Goal: Information Seeking & Learning: Learn about a topic

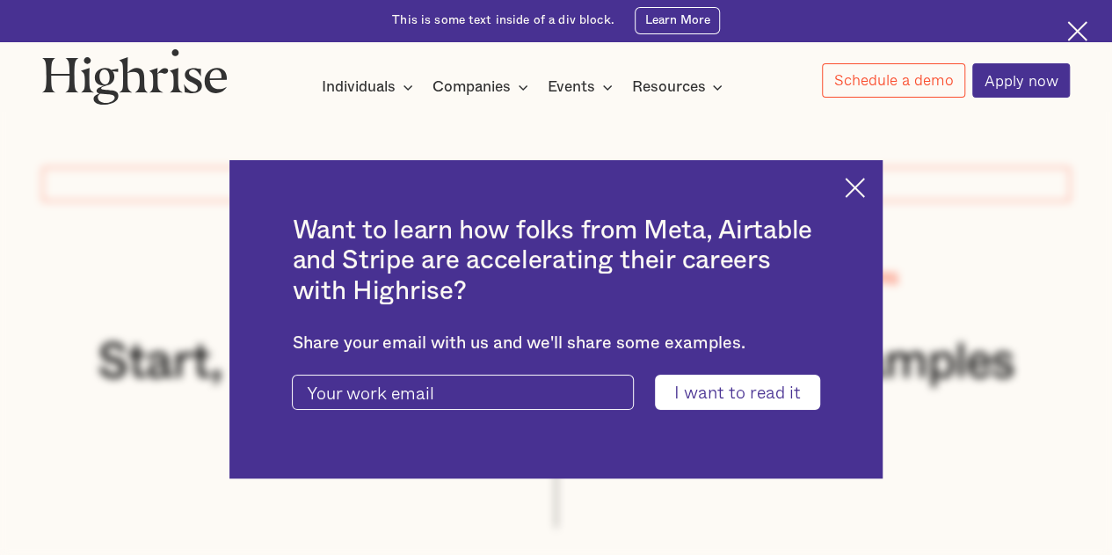
click at [869, 174] on div "Want to learn how folks from Meta, Airtable and Stripe are accelerating their c…" at bounding box center [555, 319] width 652 height 318
click at [865, 194] on img at bounding box center [855, 188] width 20 height 20
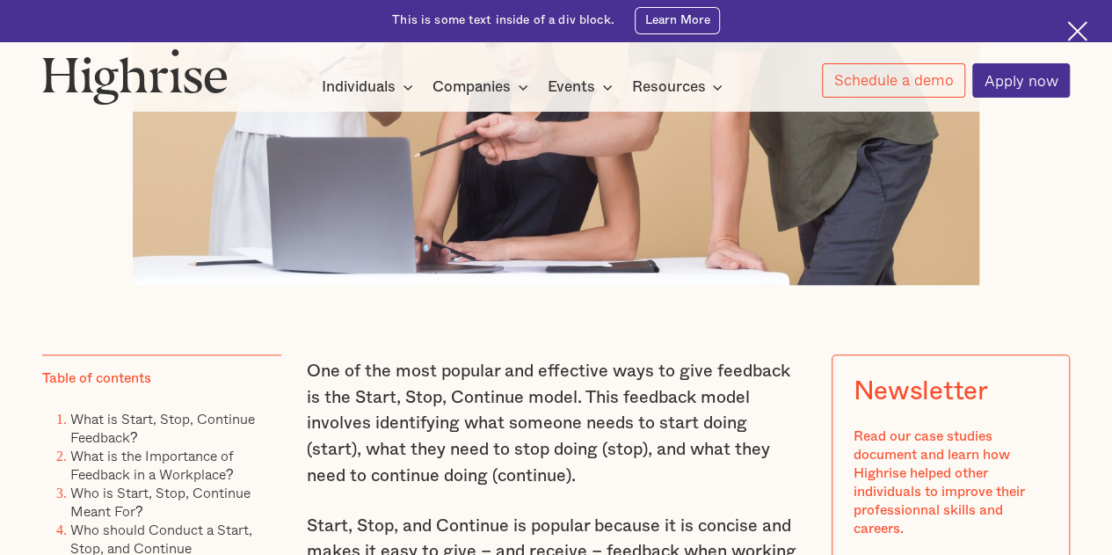
scroll to position [967, 0]
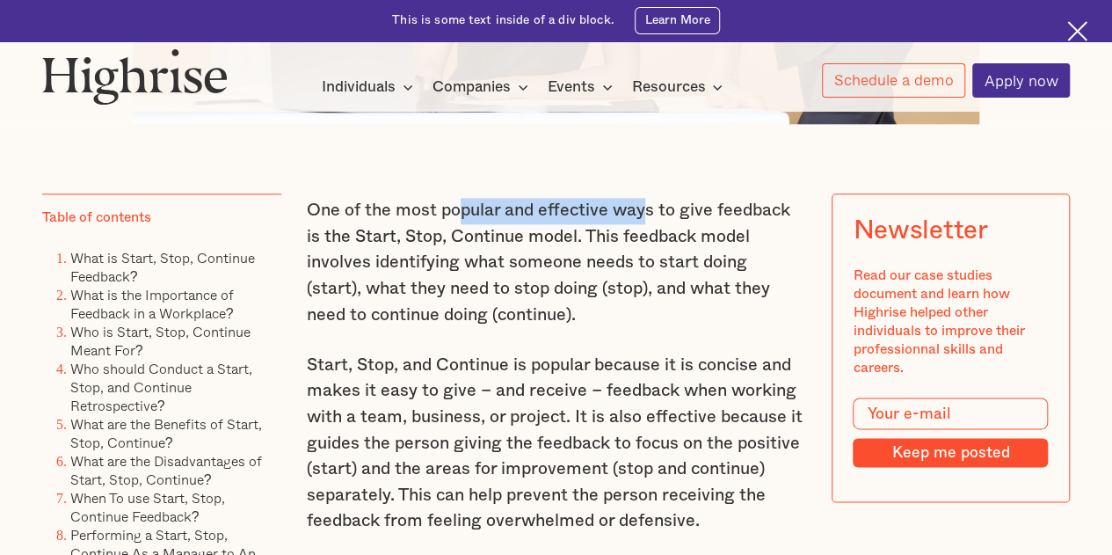
drag, startPoint x: 455, startPoint y: 222, endPoint x: 644, endPoint y: 221, distance: 188.1
click at [644, 221] on p "One of the most popular and effective ways to give feedback is the Start, Stop,…" at bounding box center [556, 263] width 499 height 130
drag, startPoint x: 596, startPoint y: 249, endPoint x: 647, endPoint y: 249, distance: 51.0
click at [647, 249] on p "One of the most popular and effective ways to give feedback is the Start, Stop,…" at bounding box center [556, 263] width 499 height 130
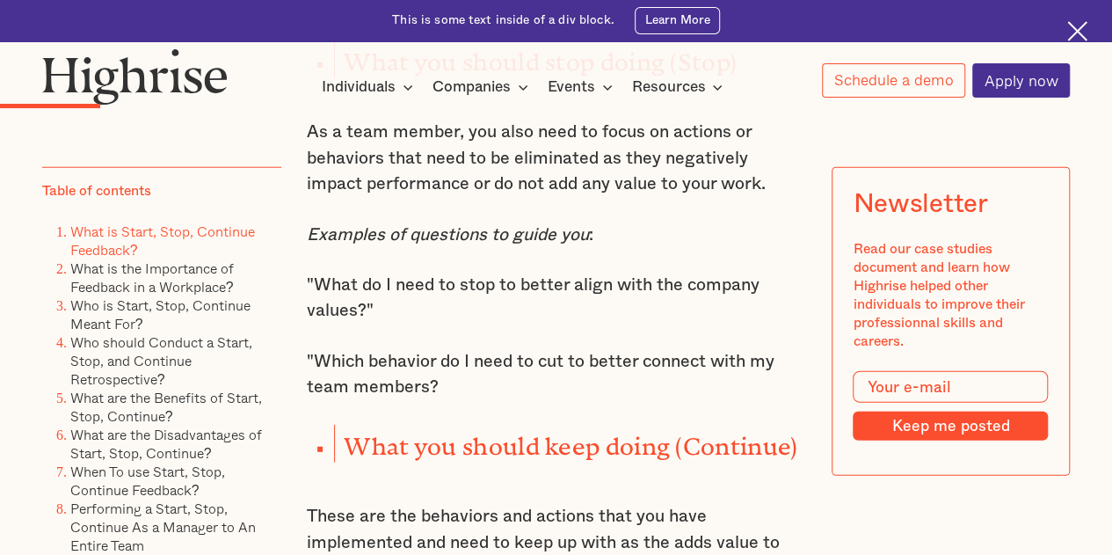
scroll to position [2198, 0]
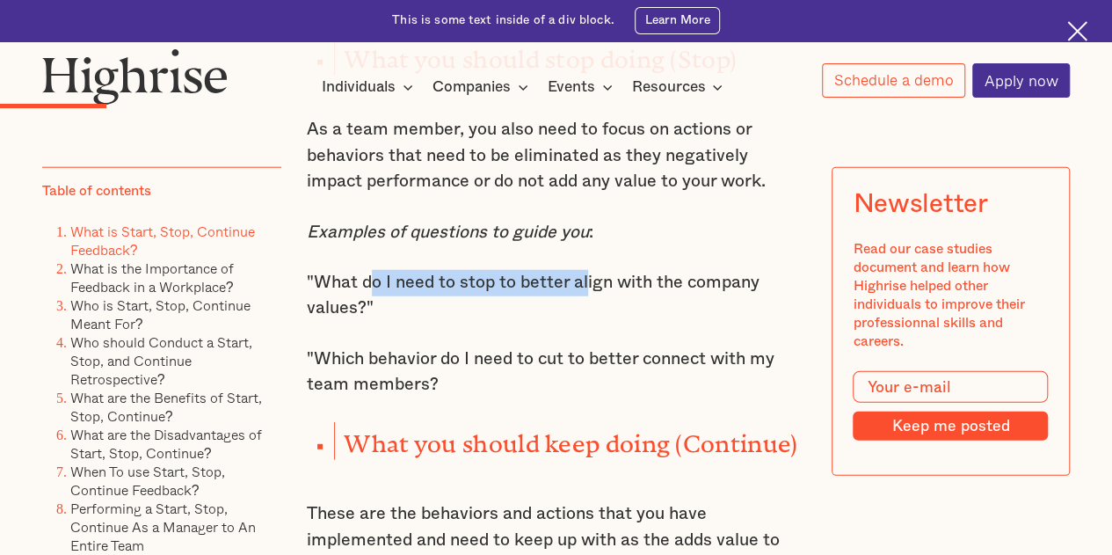
drag, startPoint x: 371, startPoint y: 289, endPoint x: 585, endPoint y: 291, distance: 214.5
click at [585, 291] on p ""What do I need to stop to better align with the company values?"" at bounding box center [556, 296] width 499 height 52
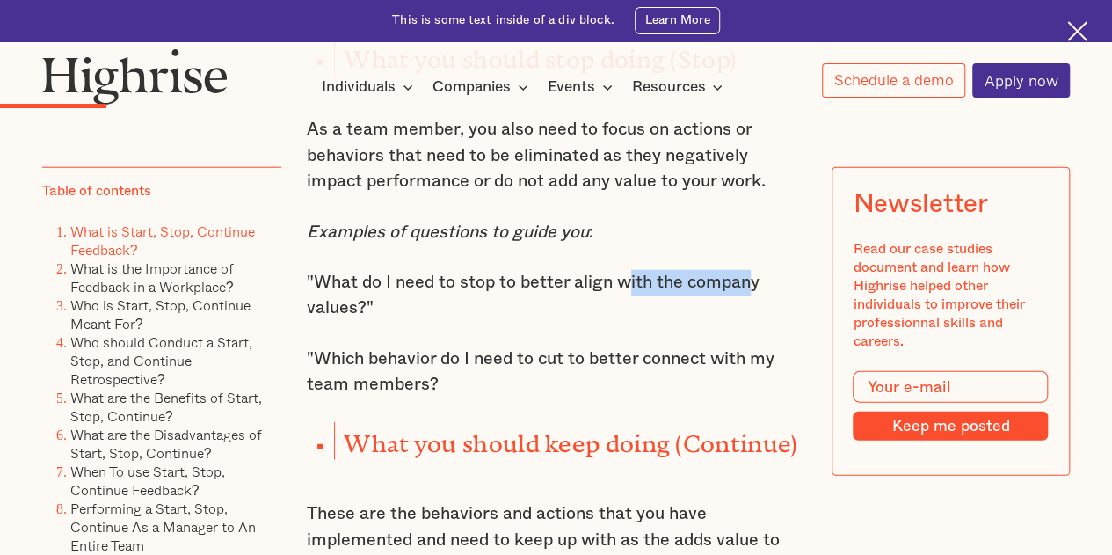
drag, startPoint x: 636, startPoint y: 291, endPoint x: 753, endPoint y: 291, distance: 116.9
click at [753, 291] on p ""What do I need to stop to better align with the company values?"" at bounding box center [556, 296] width 499 height 52
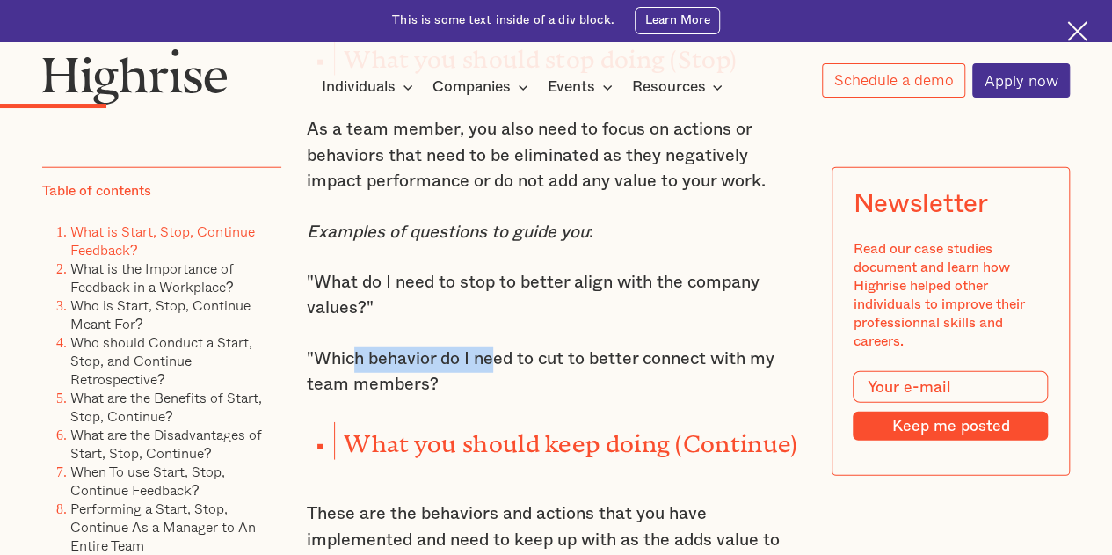
drag, startPoint x: 349, startPoint y: 362, endPoint x: 498, endPoint y: 364, distance: 148.6
click at [498, 364] on p ""Which behavior do I need to cut to better connect with my team members?" at bounding box center [556, 372] width 499 height 52
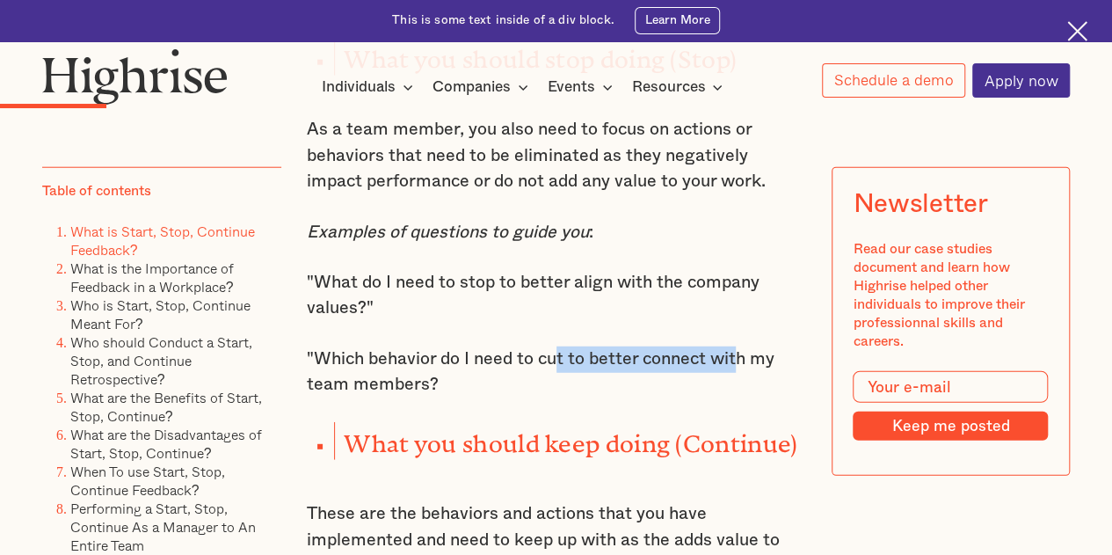
drag, startPoint x: 576, startPoint y: 362, endPoint x: 742, endPoint y: 381, distance: 167.2
click at [742, 381] on p ""Which behavior do I need to cut to better connect with my team members?" at bounding box center [556, 372] width 499 height 52
click at [486, 372] on p ""Which behavior do I need to cut to better connect with my team members?" at bounding box center [556, 372] width 499 height 52
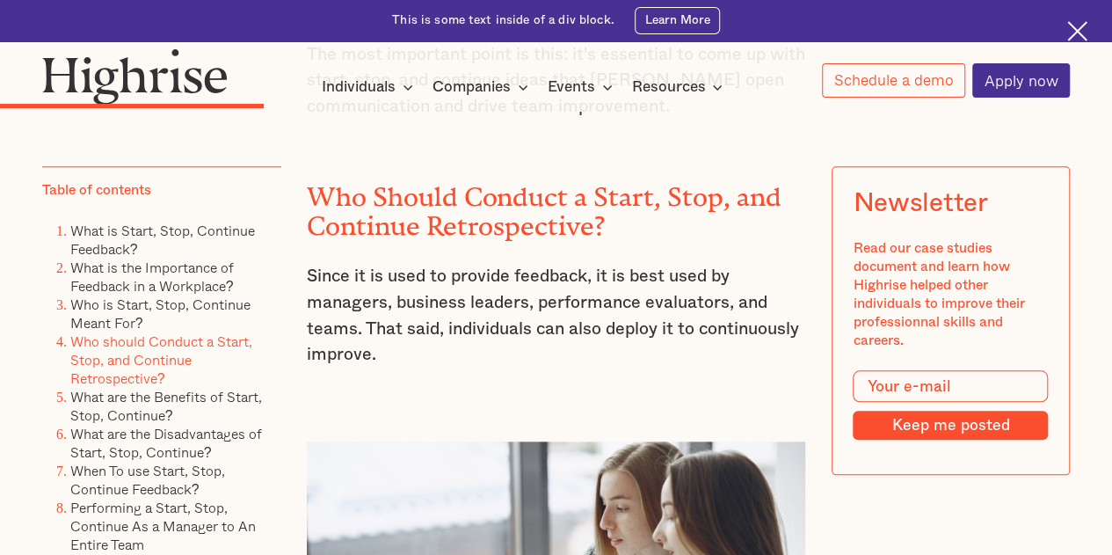
scroll to position [4044, 0]
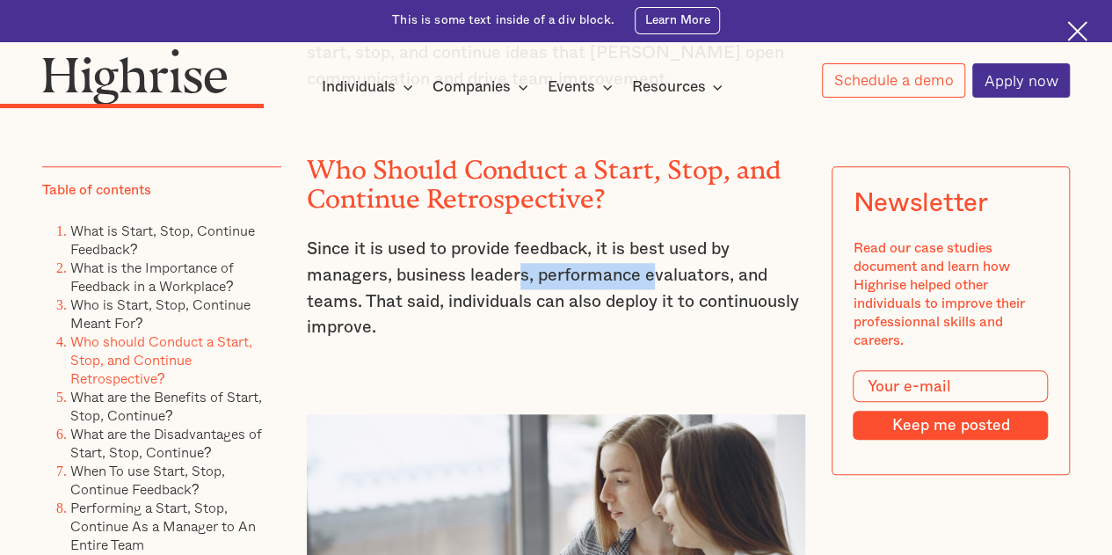
drag, startPoint x: 519, startPoint y: 291, endPoint x: 680, endPoint y: 302, distance: 161.3
click at [675, 302] on p "Since it is used to provide feedback, it is best used by managers, business lea…" at bounding box center [556, 288] width 499 height 104
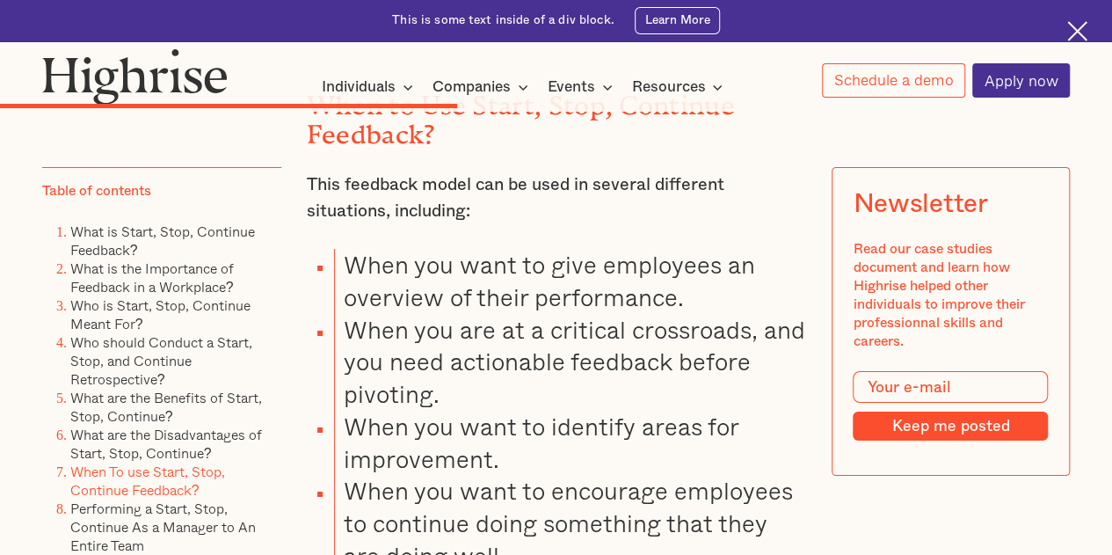
scroll to position [6330, 0]
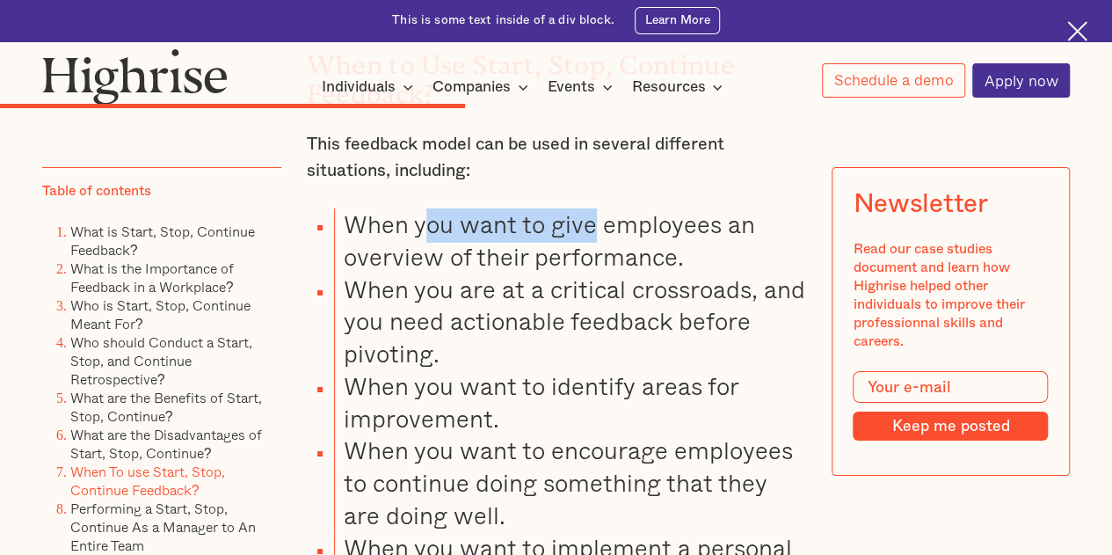
drag, startPoint x: 440, startPoint y: 263, endPoint x: 595, endPoint y: 270, distance: 155.8
click at [595, 270] on li "When you want to give employees an overview of their performance." at bounding box center [569, 240] width 471 height 65
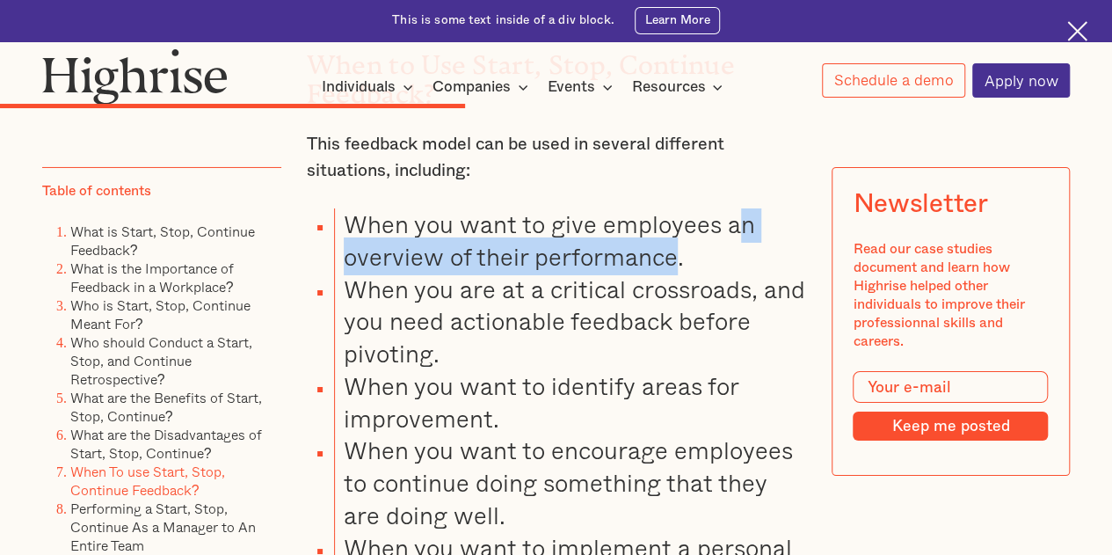
drag, startPoint x: 686, startPoint y: 288, endPoint x: 744, endPoint y: 274, distance: 59.7
click at [744, 273] on li "When you want to give employees an overview of their performance." at bounding box center [569, 240] width 471 height 65
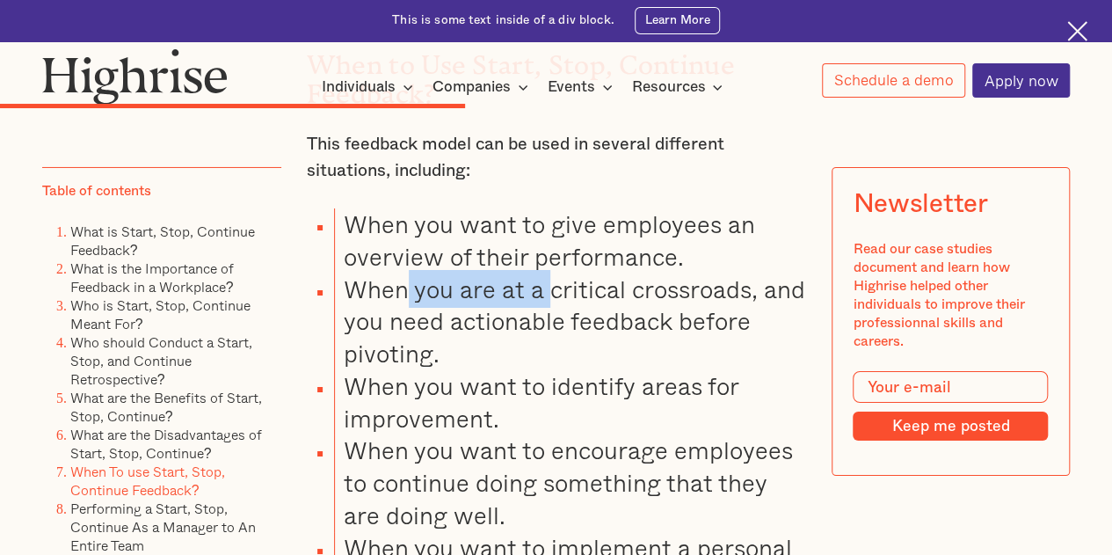
drag, startPoint x: 408, startPoint y: 331, endPoint x: 549, endPoint y: 331, distance: 140.7
click at [549, 331] on li "When you are at a critical crossroads, and you need actionable feedback before …" at bounding box center [569, 321] width 471 height 97
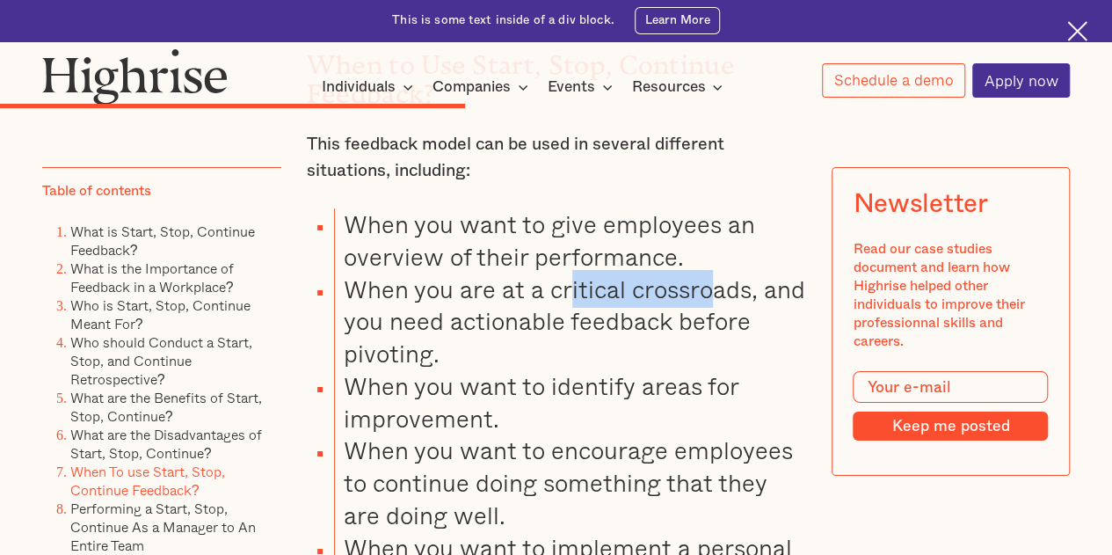
drag, startPoint x: 576, startPoint y: 327, endPoint x: 719, endPoint y: 328, distance: 143.3
click at [718, 328] on li "When you are at a critical crossroads, and you need actionable feedback before …" at bounding box center [569, 321] width 471 height 97
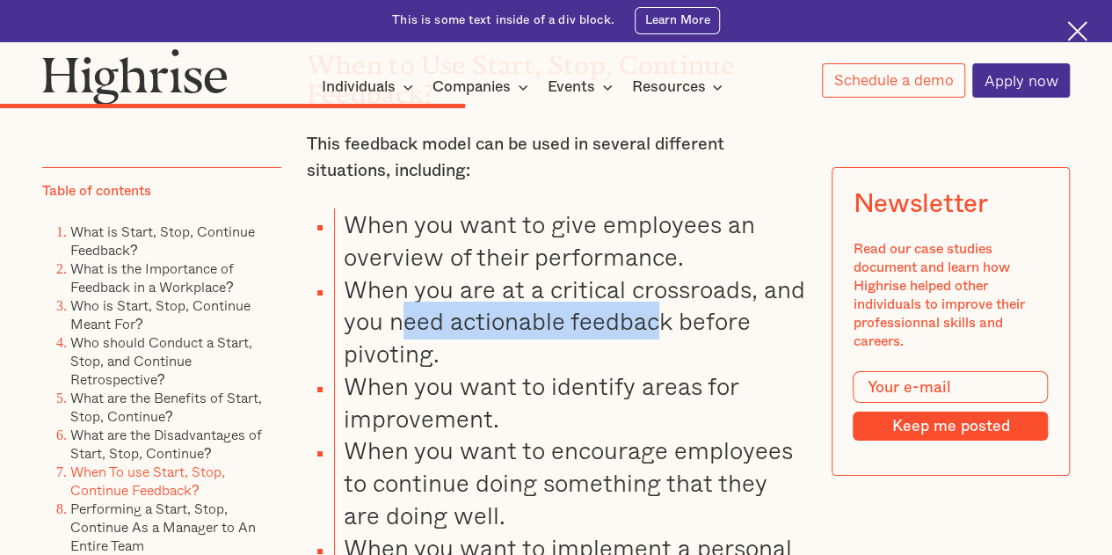
drag, startPoint x: 399, startPoint y: 356, endPoint x: 661, endPoint y: 360, distance: 262.0
click at [661, 360] on li "When you are at a critical crossroads, and you need actionable feedback before …" at bounding box center [569, 321] width 471 height 97
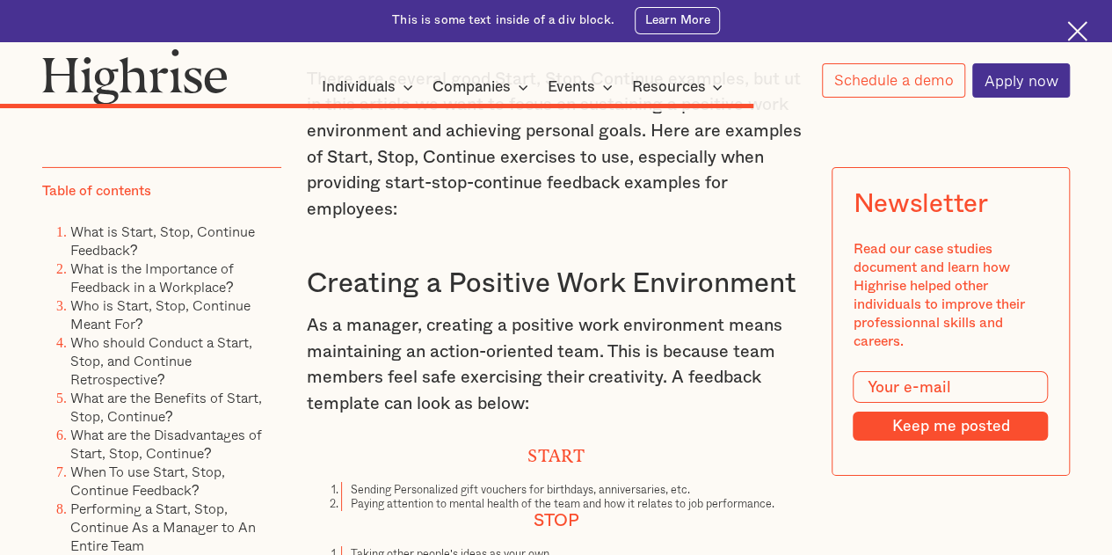
scroll to position [9758, 0]
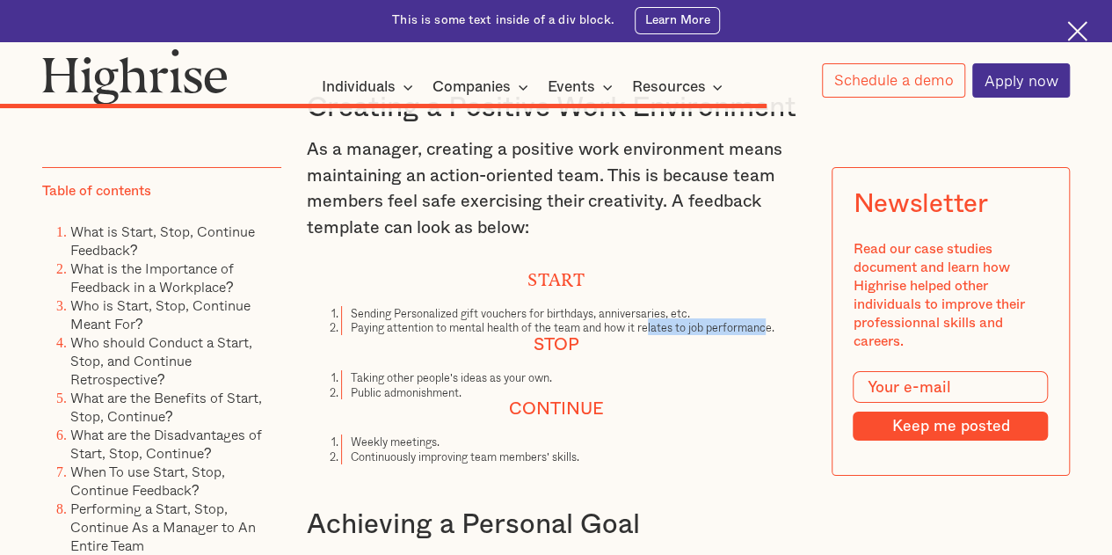
drag, startPoint x: 677, startPoint y: 372, endPoint x: 772, endPoint y: 381, distance: 95.3
click at [771, 335] on li "Paying attention to mental health of the team and how it relates to job perform…" at bounding box center [573, 327] width 464 height 15
drag, startPoint x: 400, startPoint y: 435, endPoint x: 491, endPoint y: 432, distance: 91.5
click at [491, 385] on li "Taking other people's ideas as your own." at bounding box center [573, 377] width 464 height 15
drag, startPoint x: 372, startPoint y: 449, endPoint x: 466, endPoint y: 448, distance: 94.1
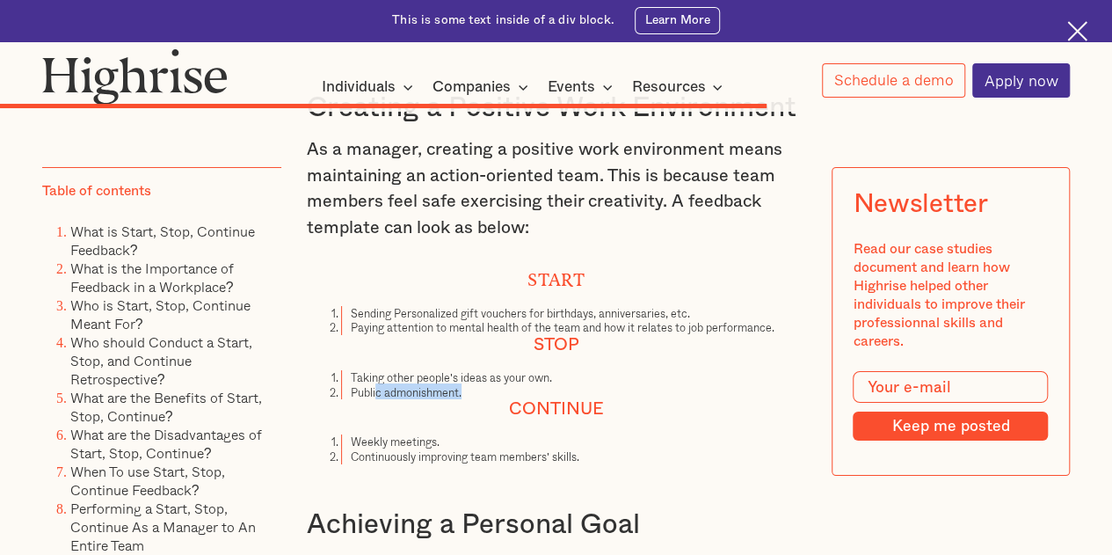
click at [466, 400] on li "Public admonishment." at bounding box center [573, 392] width 464 height 15
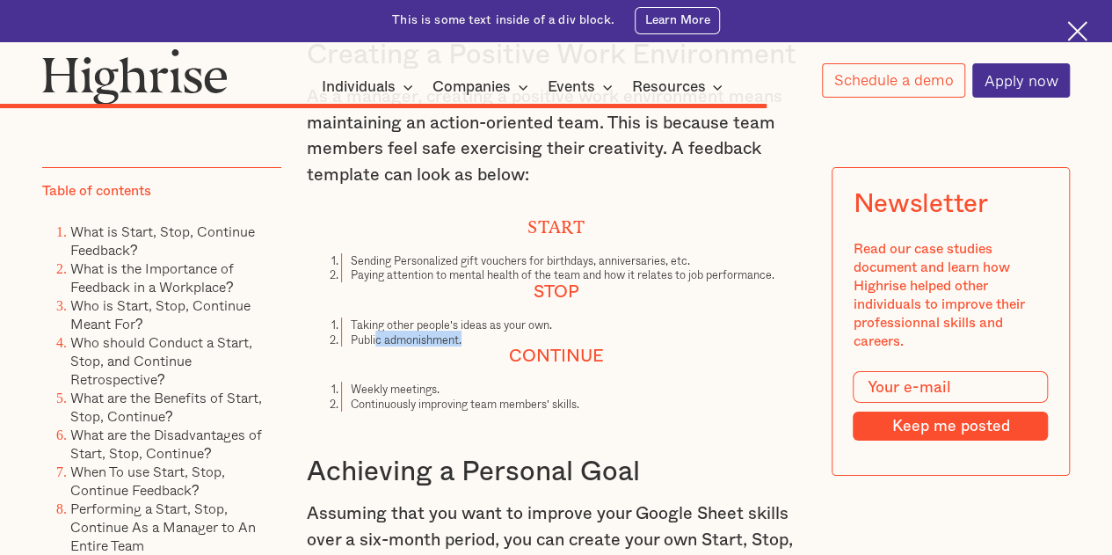
scroll to position [9846, 0]
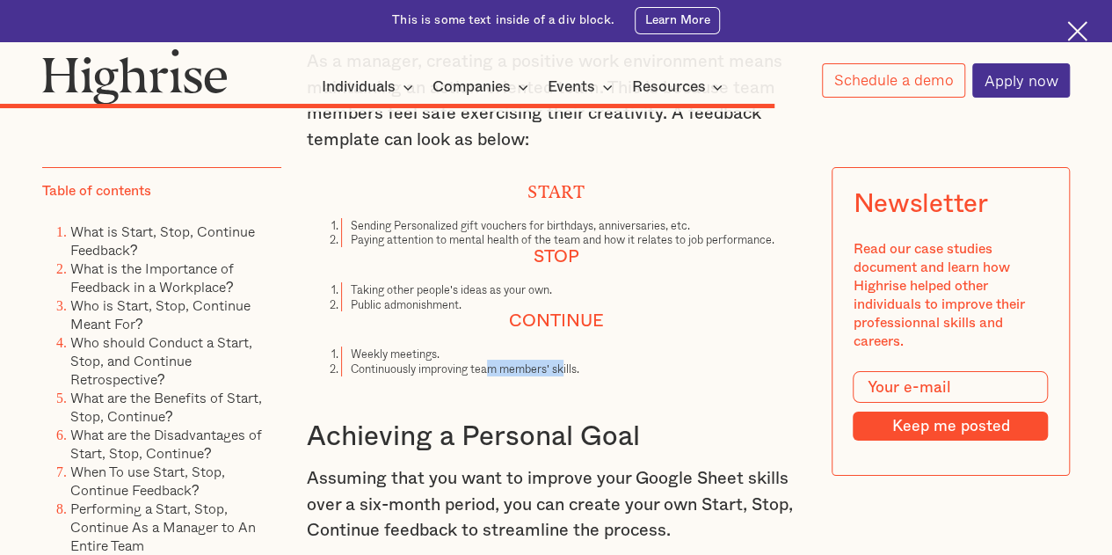
drag, startPoint x: 505, startPoint y: 425, endPoint x: 564, endPoint y: 426, distance: 58.9
click at [564, 376] on li "Continuously improving team members' skills." at bounding box center [573, 368] width 464 height 15
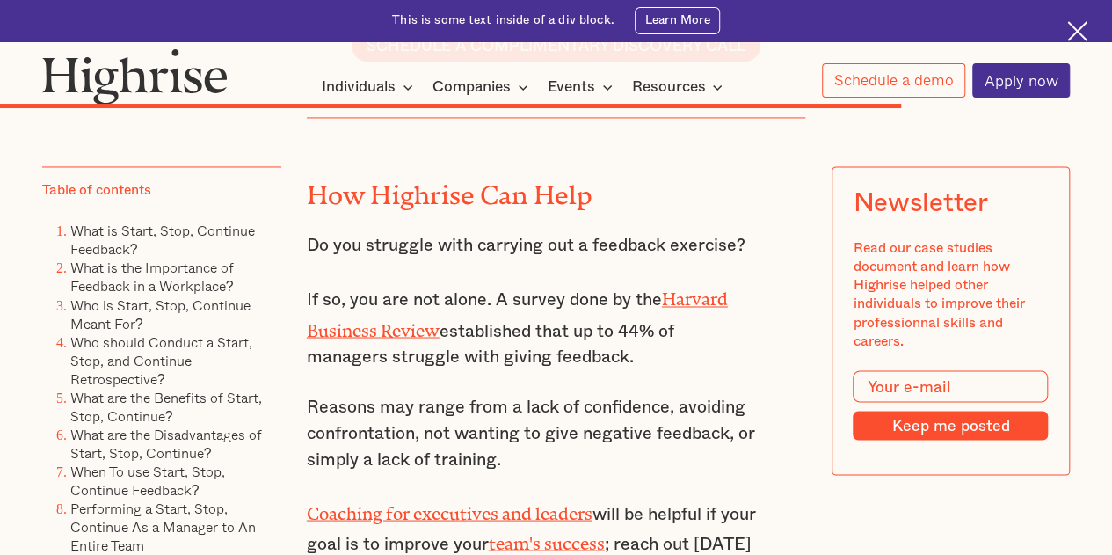
scroll to position [11428, 0]
